Goal: Task Accomplishment & Management: Manage account settings

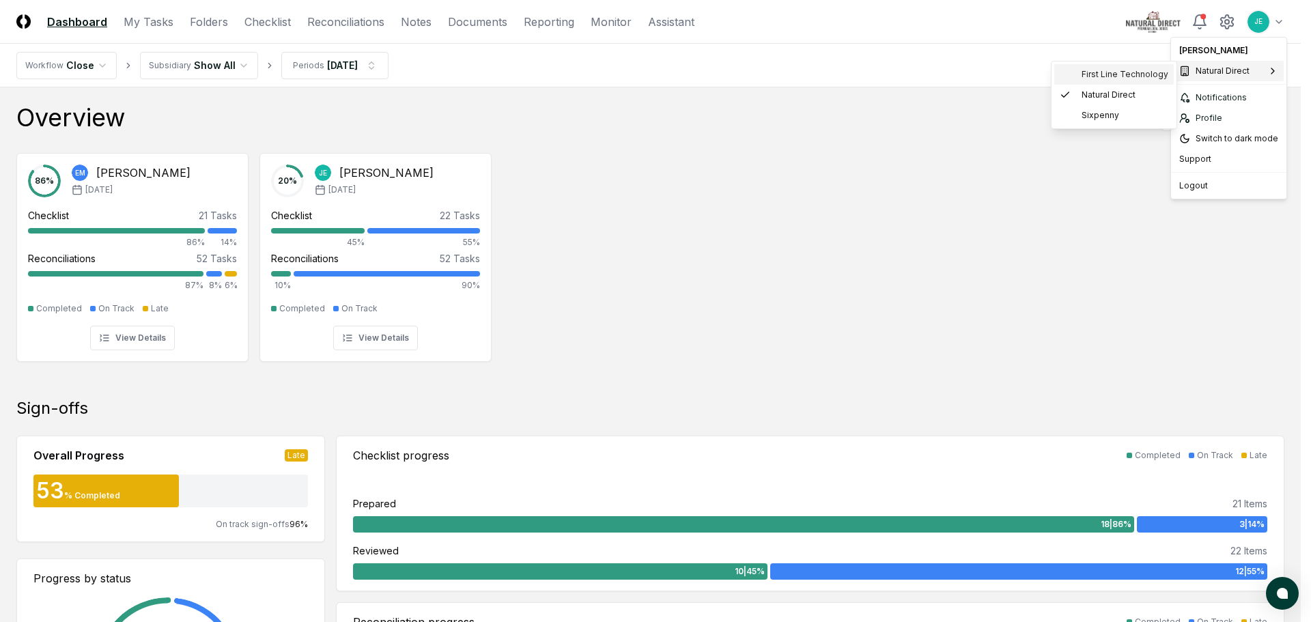
click at [1099, 75] on span "First Line Technology" at bounding box center [1125, 74] width 87 height 12
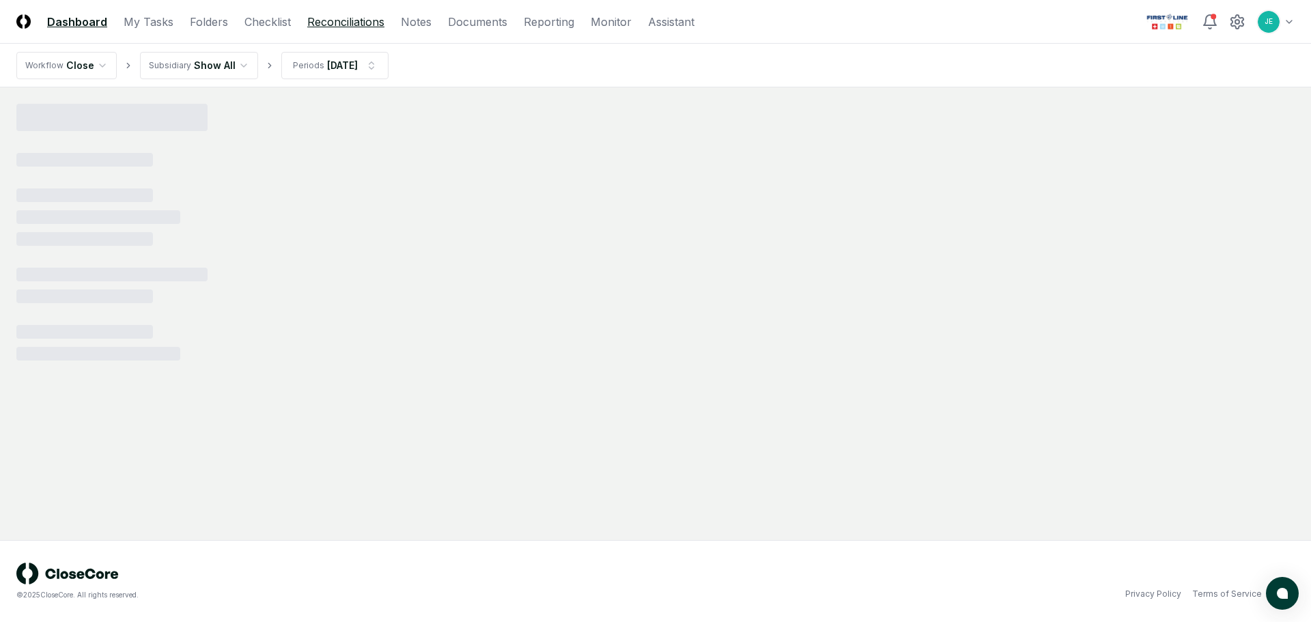
click at [318, 27] on link "Reconciliations" at bounding box center [345, 22] width 77 height 16
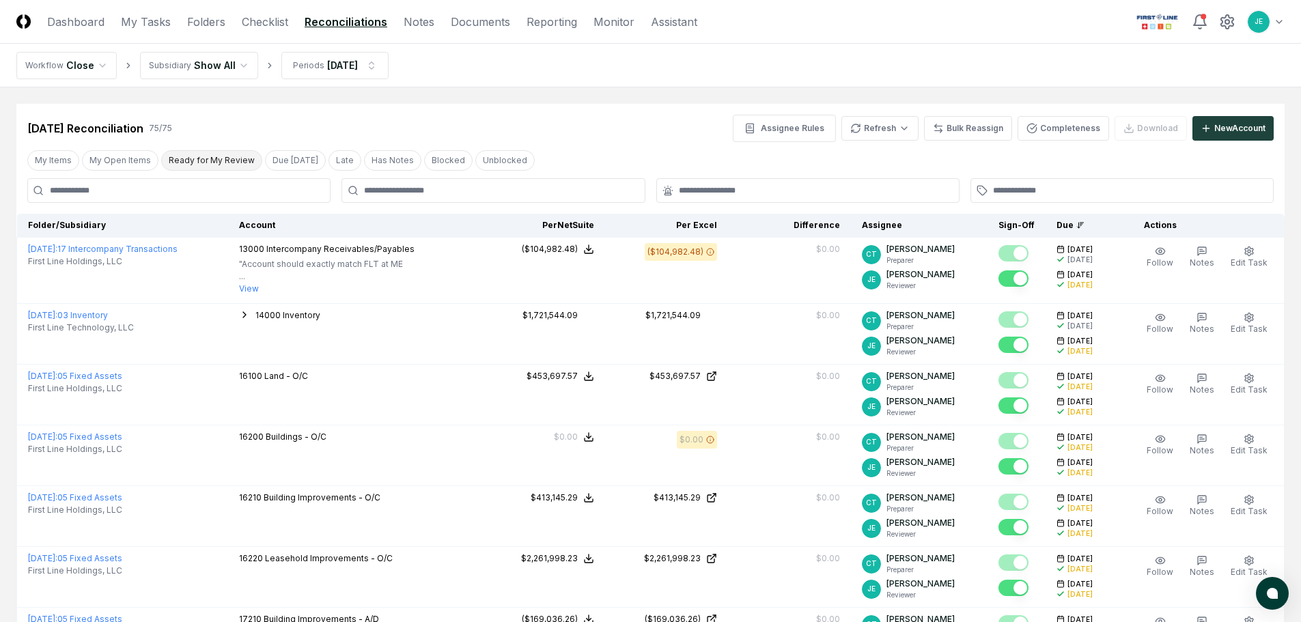
click at [202, 150] on button "Ready for My Review" at bounding box center [211, 160] width 101 height 20
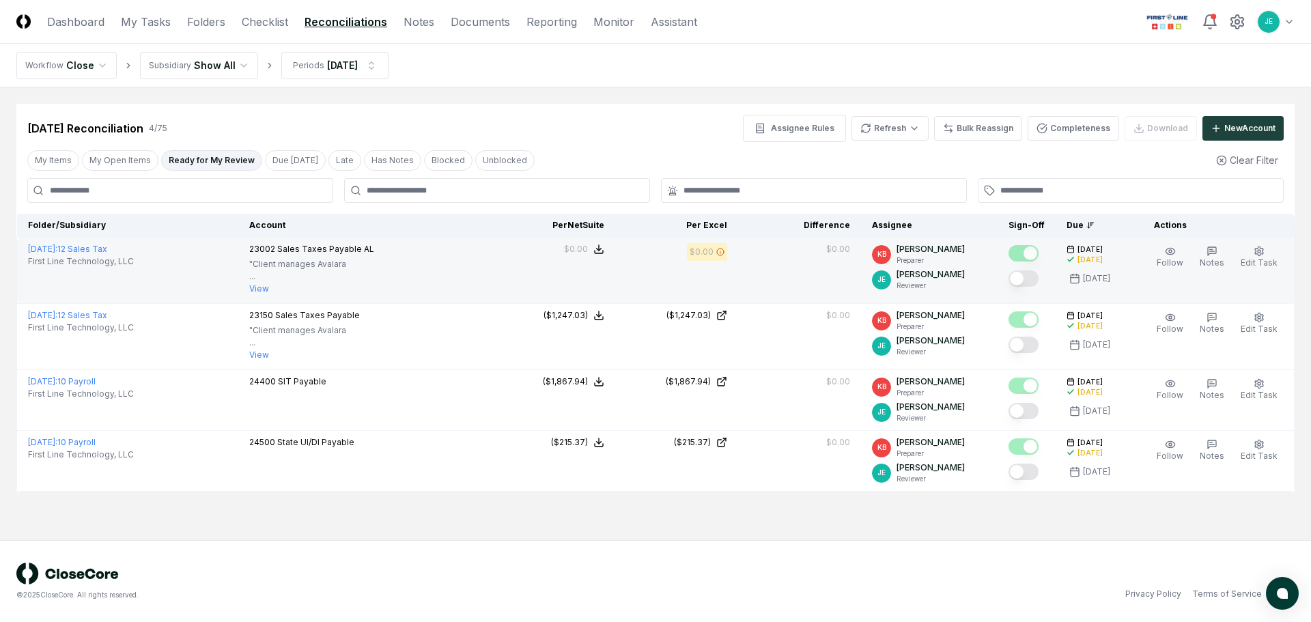
click at [1029, 277] on button "Mark complete" at bounding box center [1023, 278] width 30 height 16
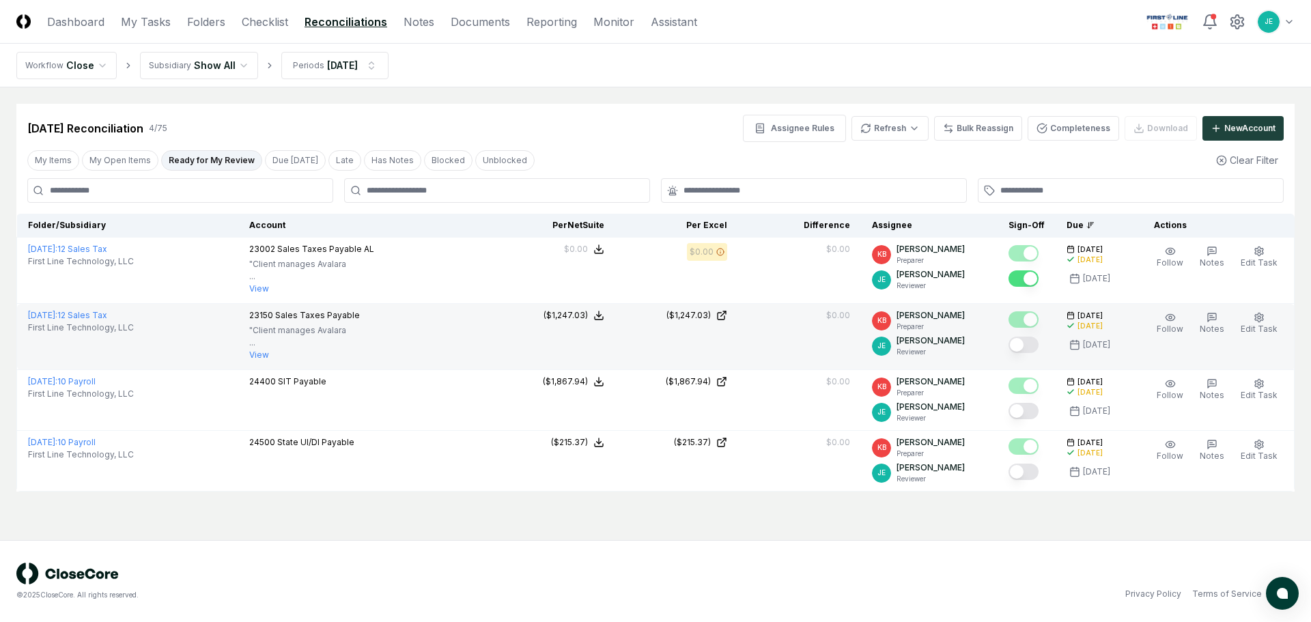
click at [1031, 346] on button "Mark complete" at bounding box center [1023, 345] width 30 height 16
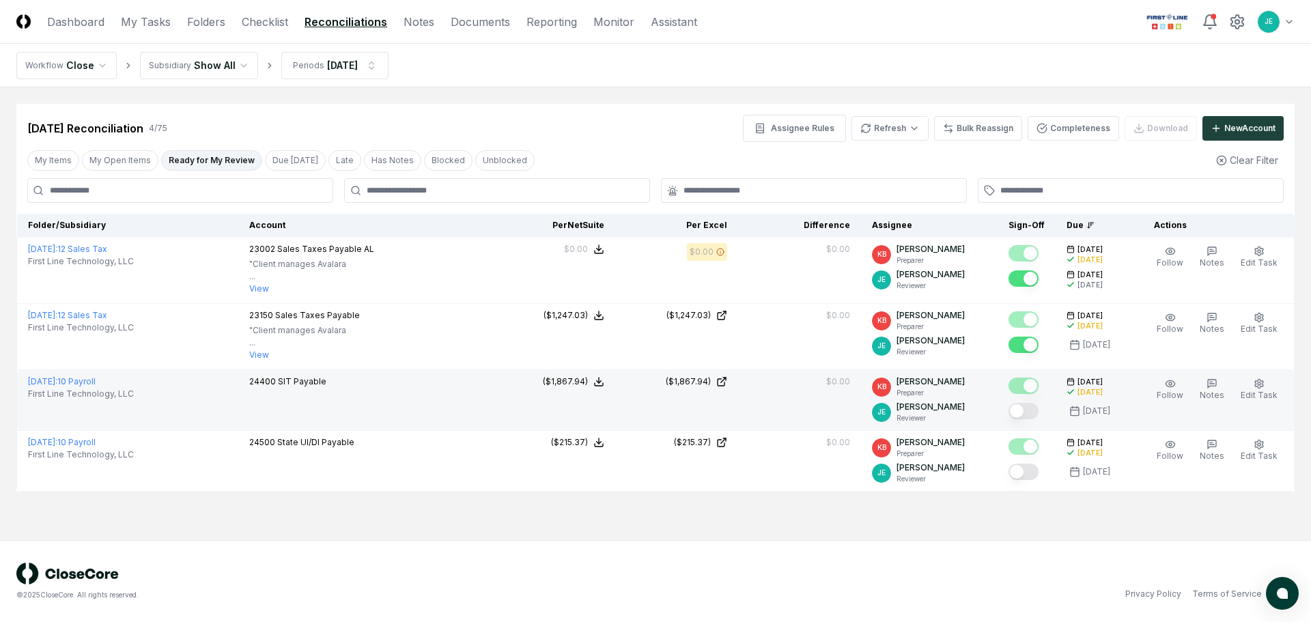
click at [1028, 408] on button "Mark complete" at bounding box center [1023, 411] width 30 height 16
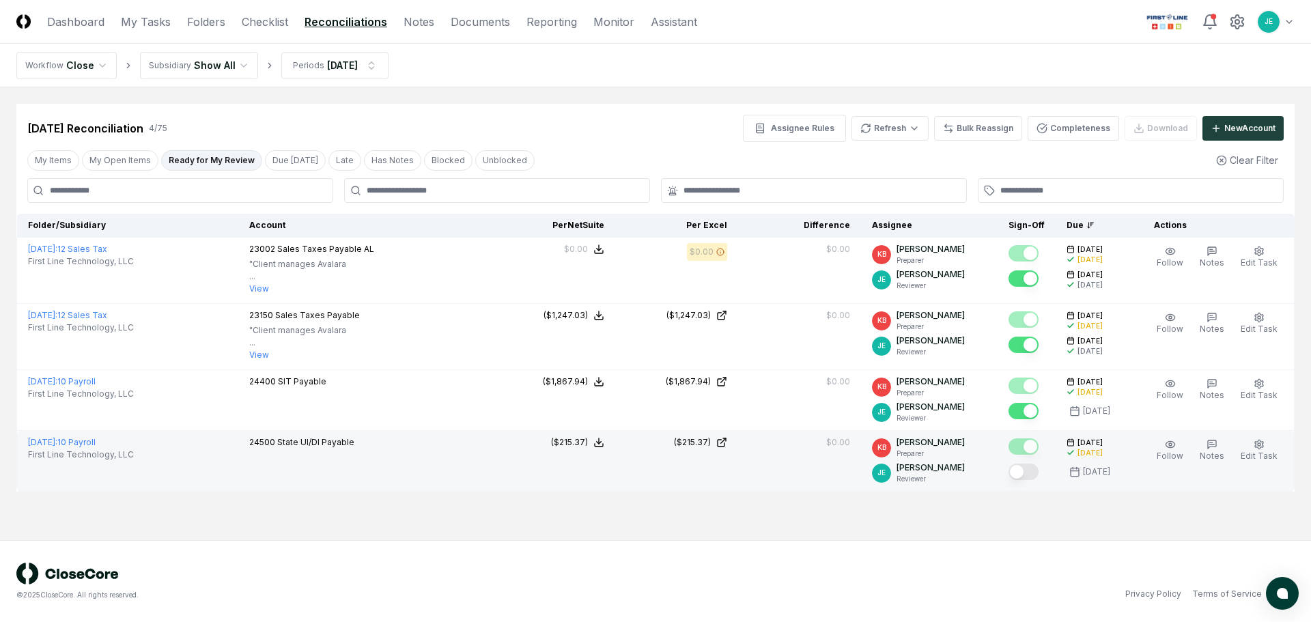
click at [1034, 470] on button "Mark complete" at bounding box center [1023, 472] width 30 height 16
click at [238, 19] on nav "CloseCore Dashboard My Tasks Folders Checklist Reconciliations Notes Documents …" at bounding box center [356, 22] width 681 height 16
click at [266, 29] on link "Checklist" at bounding box center [265, 22] width 46 height 16
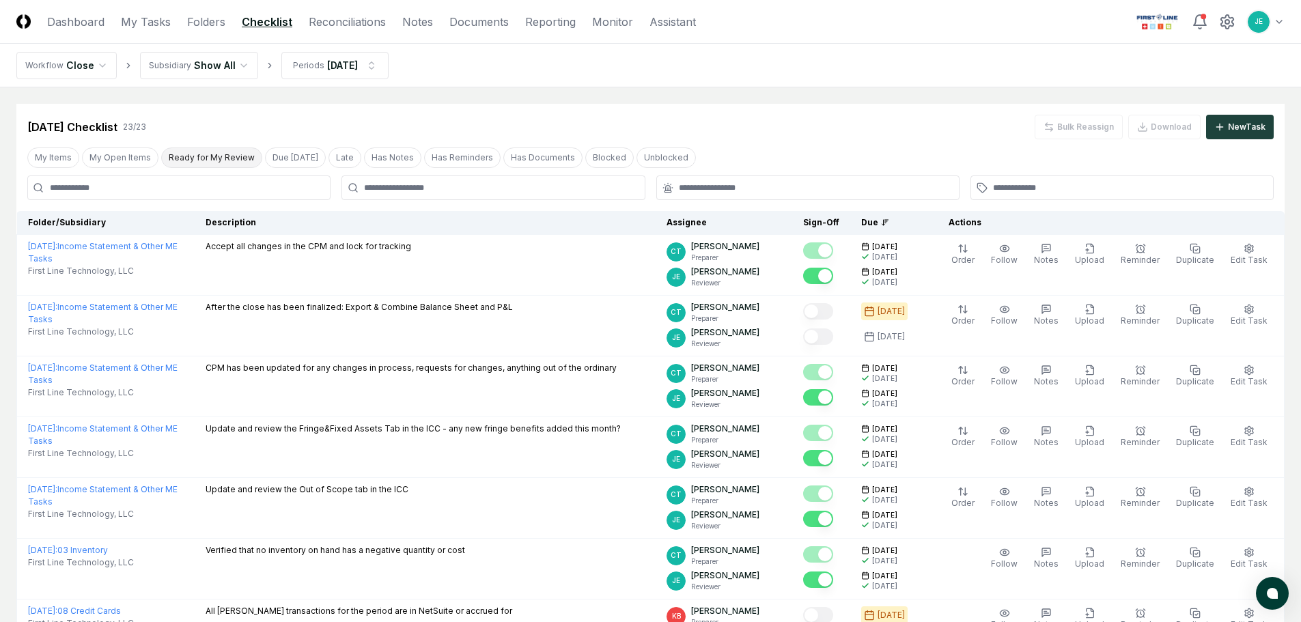
click at [237, 163] on button "Ready for My Review" at bounding box center [211, 157] width 101 height 20
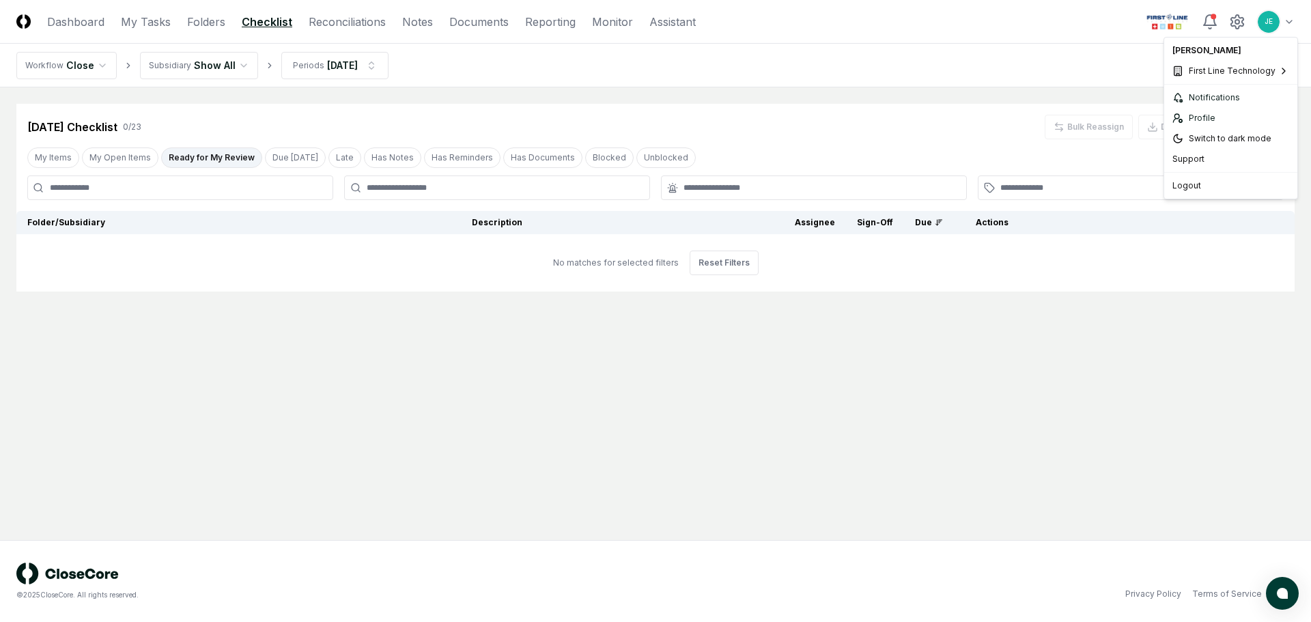
click at [1284, 18] on html "CloseCore Dashboard My Tasks Folders Checklist Reconciliations Notes Documents …" at bounding box center [655, 311] width 1311 height 622
click at [927, 62] on html "CloseCore Dashboard My Tasks Folders Checklist Reconciliations Notes Documents …" at bounding box center [655, 311] width 1311 height 622
